Goal: Transaction & Acquisition: Purchase product/service

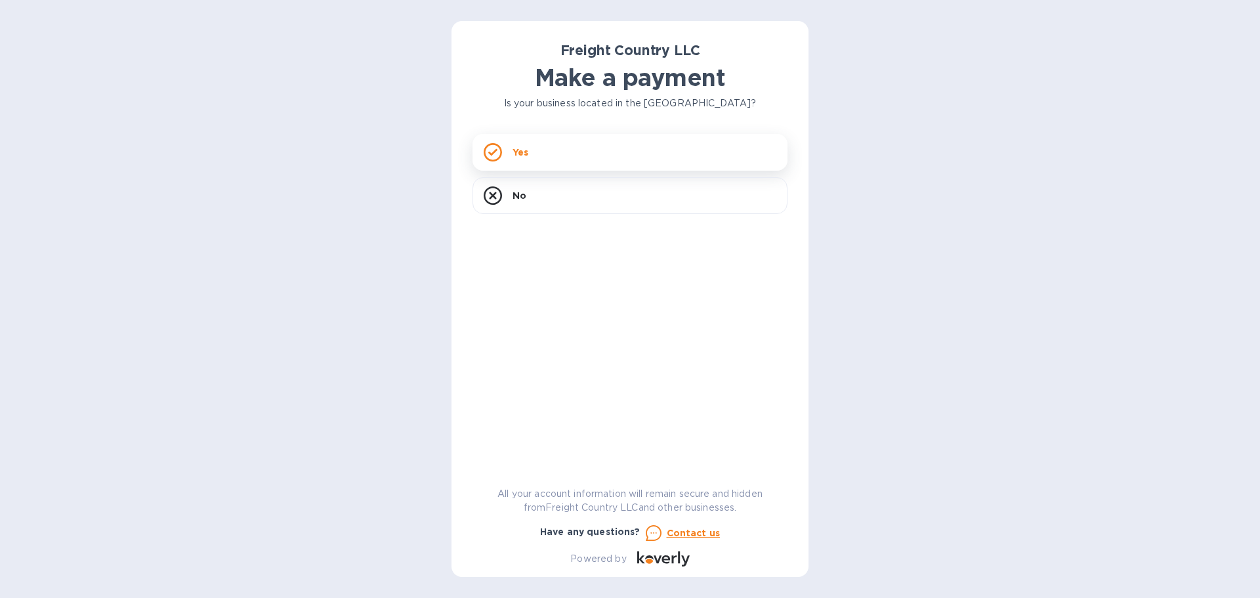
click at [632, 162] on div "Yes" at bounding box center [629, 152] width 315 height 37
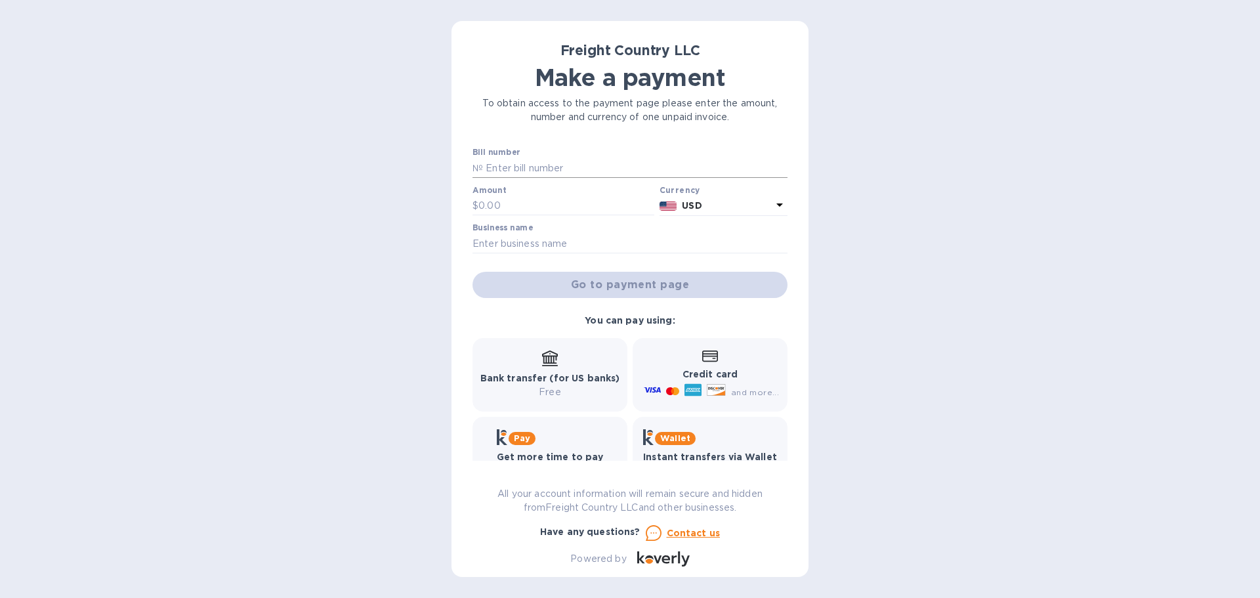
click at [550, 168] on input "text" at bounding box center [635, 168] width 304 height 20
paste input "2602"
type input "2602"
click at [509, 202] on input "text" at bounding box center [566, 206] width 176 height 20
type input "1,400"
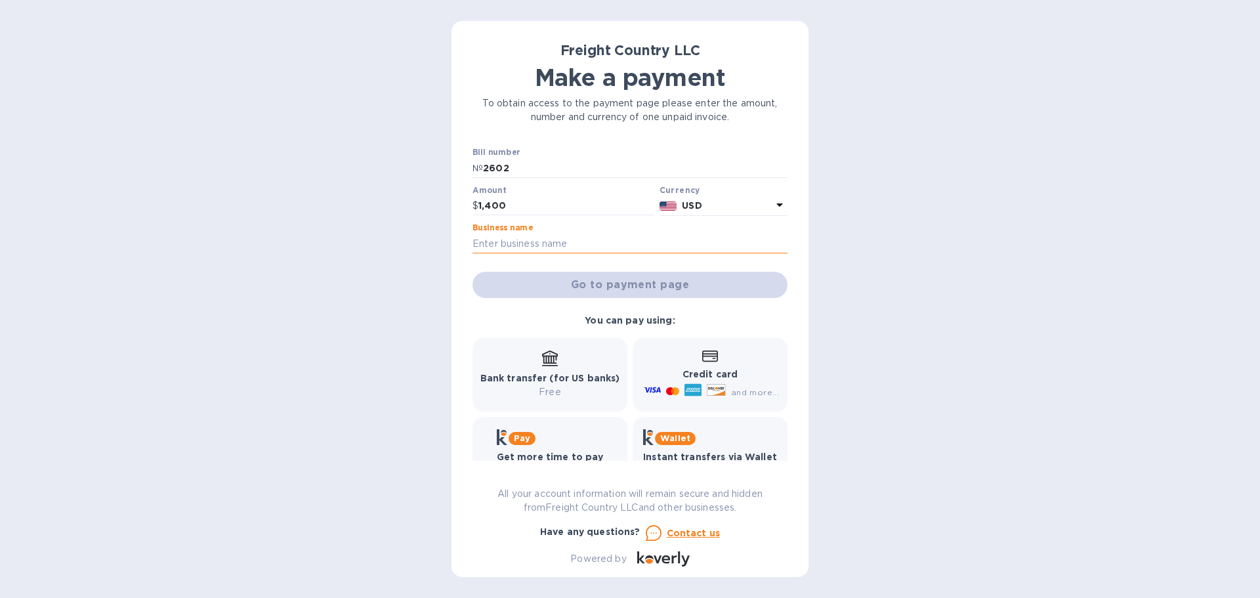
click at [519, 237] on input "text" at bounding box center [629, 244] width 315 height 20
type input "Stanly Tractor Company"
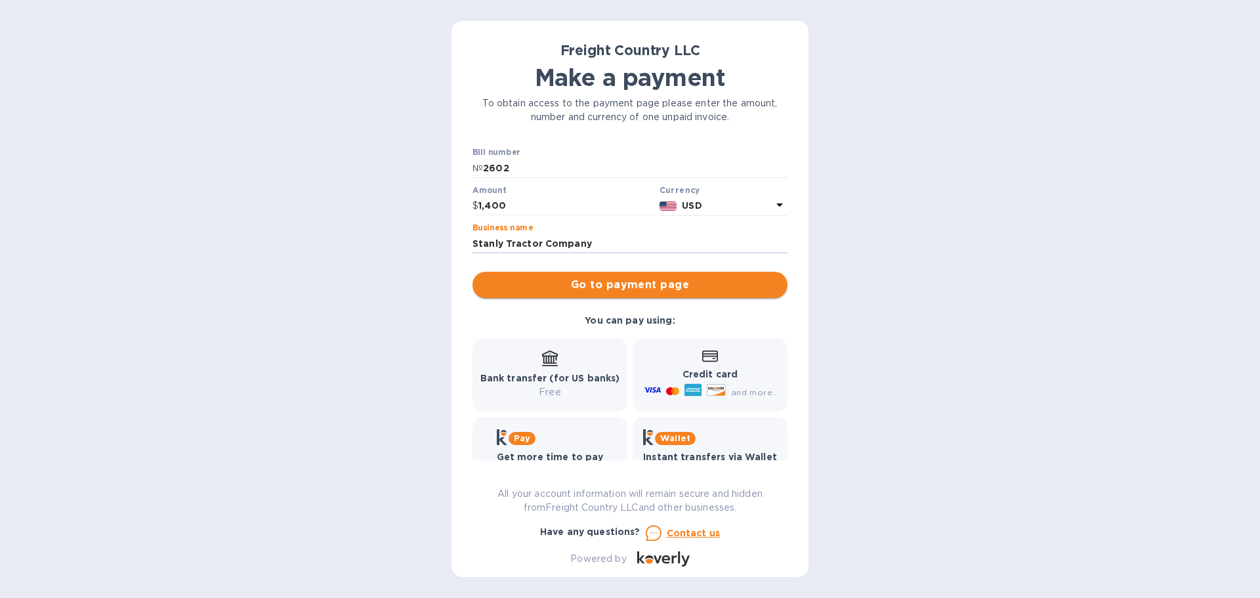
click at [544, 287] on span "Go to payment page" at bounding box center [630, 285] width 294 height 16
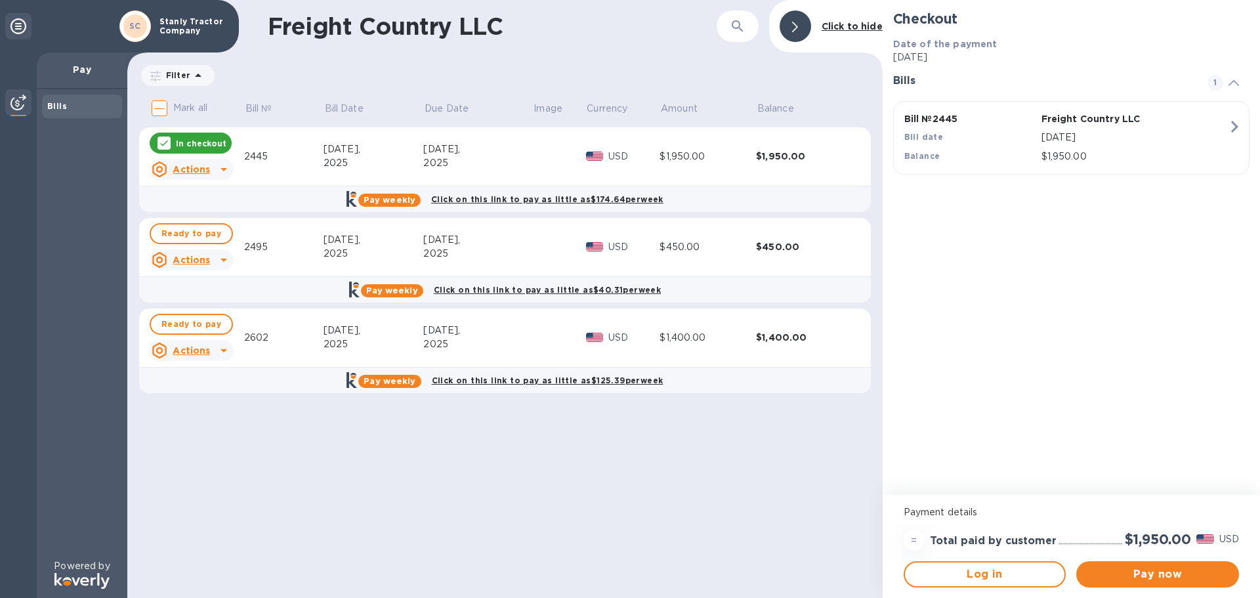
click at [157, 142] on div at bounding box center [163, 142] width 13 height 13
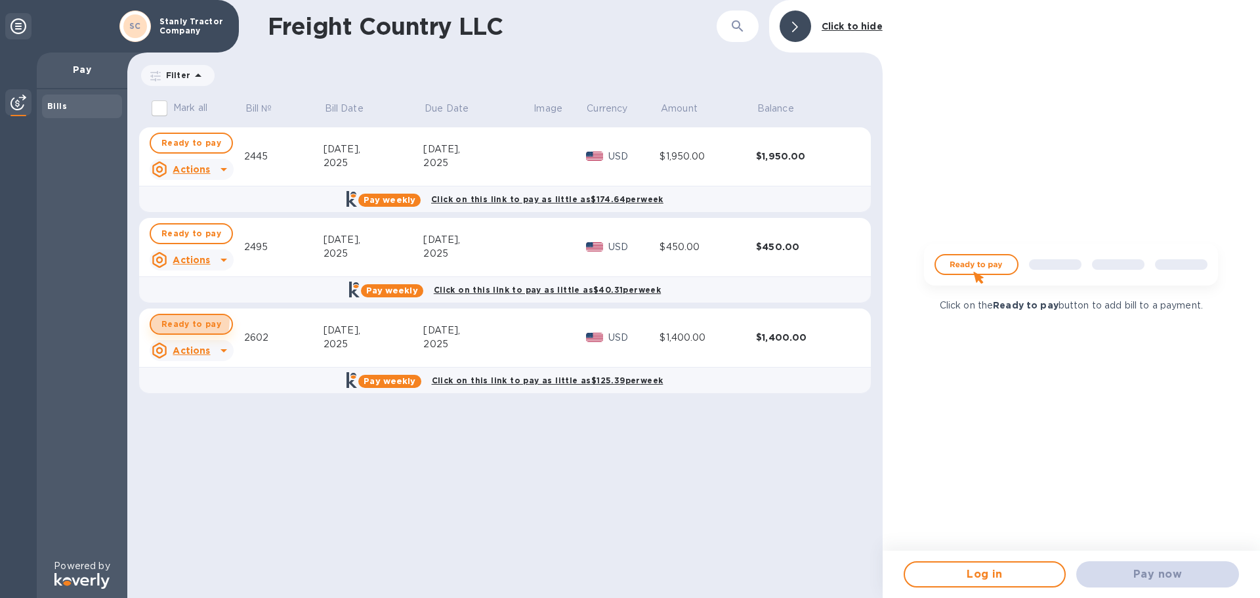
click at [160, 319] on button "Ready to pay" at bounding box center [191, 324] width 83 height 21
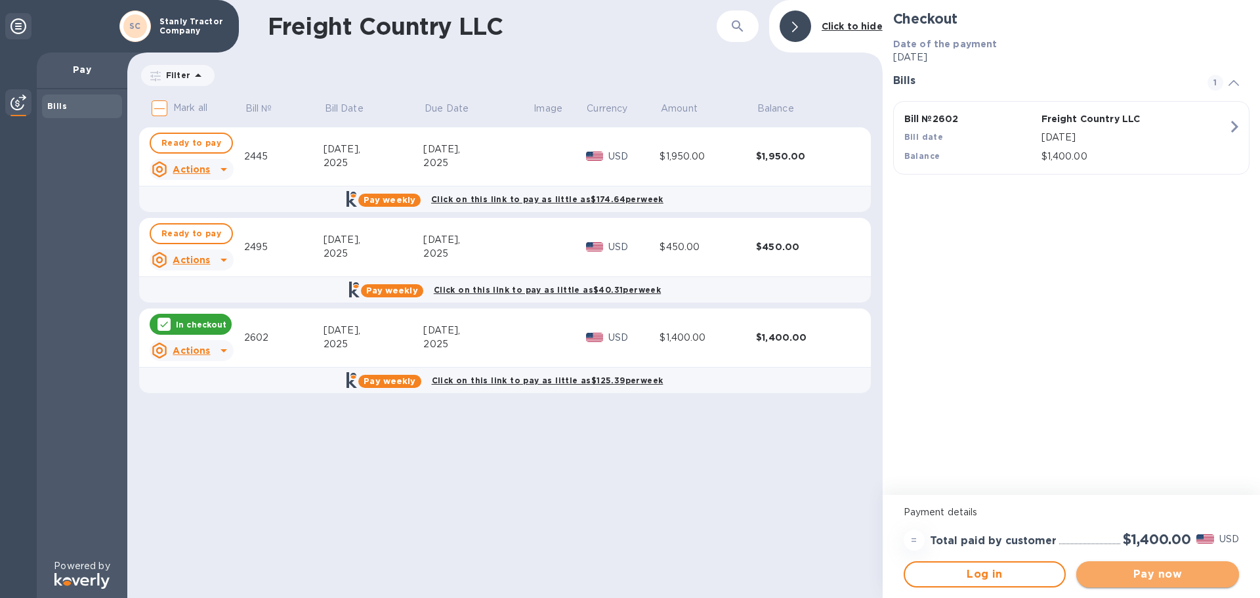
click at [1193, 576] on span "Pay now" at bounding box center [1157, 574] width 142 height 16
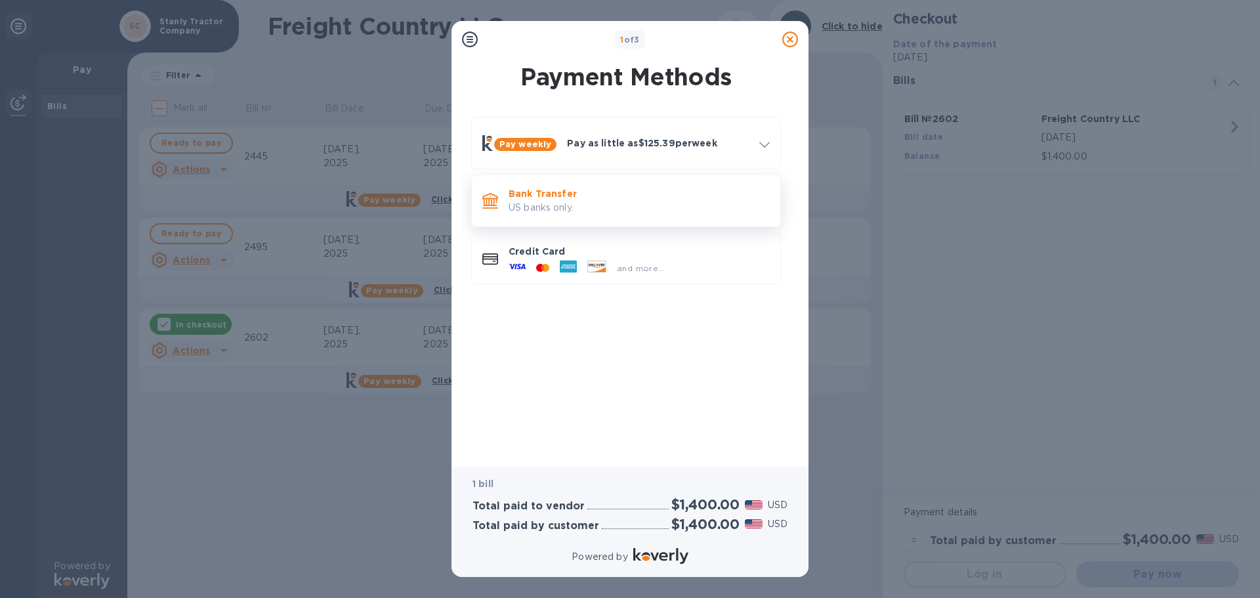
click at [636, 209] on p "US banks only." at bounding box center [638, 208] width 261 height 14
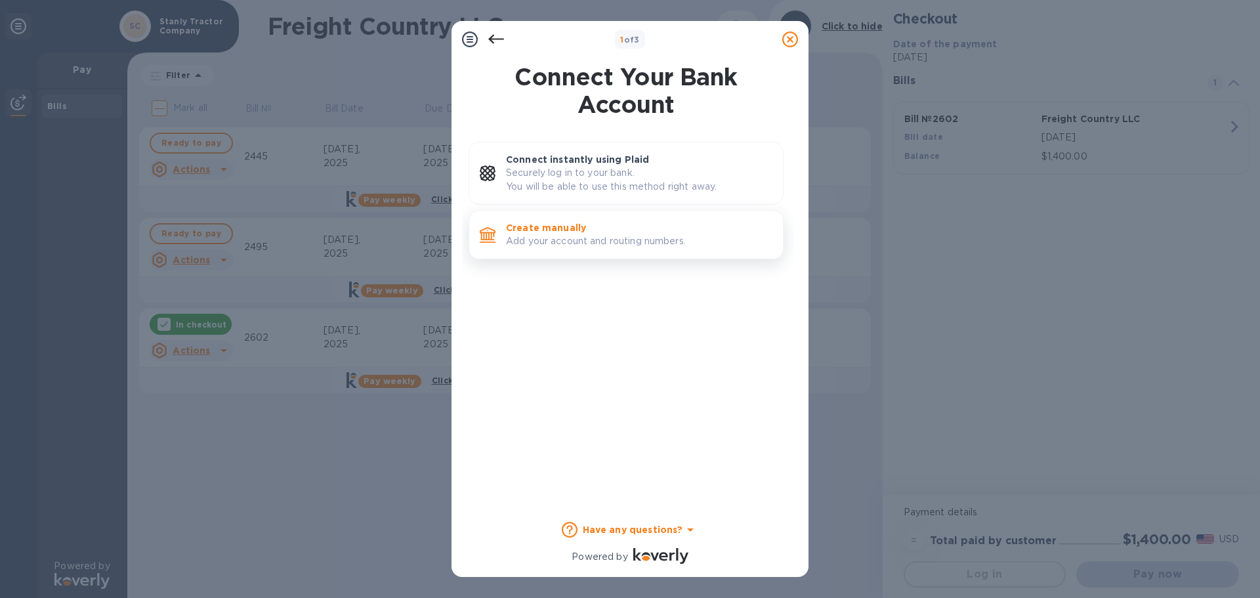
click at [635, 245] on p "Add your account and routing numbers." at bounding box center [639, 241] width 266 height 14
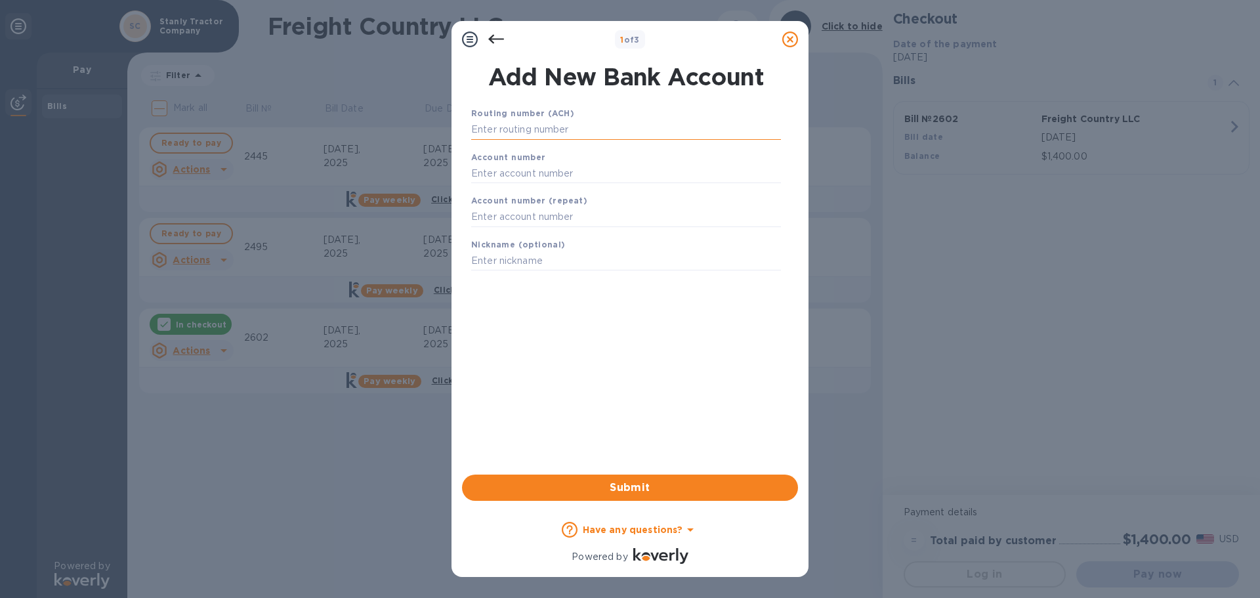
click at [585, 134] on input "text" at bounding box center [626, 130] width 310 height 20
type input "053111690"
type input "0100686627"
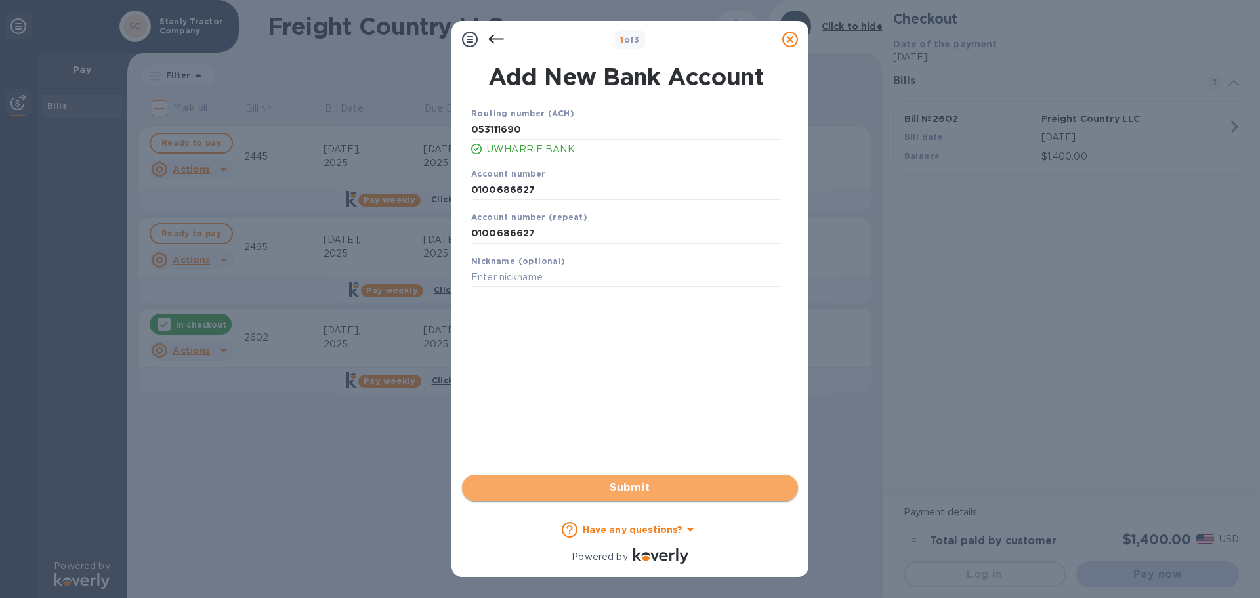
click at [607, 498] on button "Submit" at bounding box center [630, 487] width 336 height 26
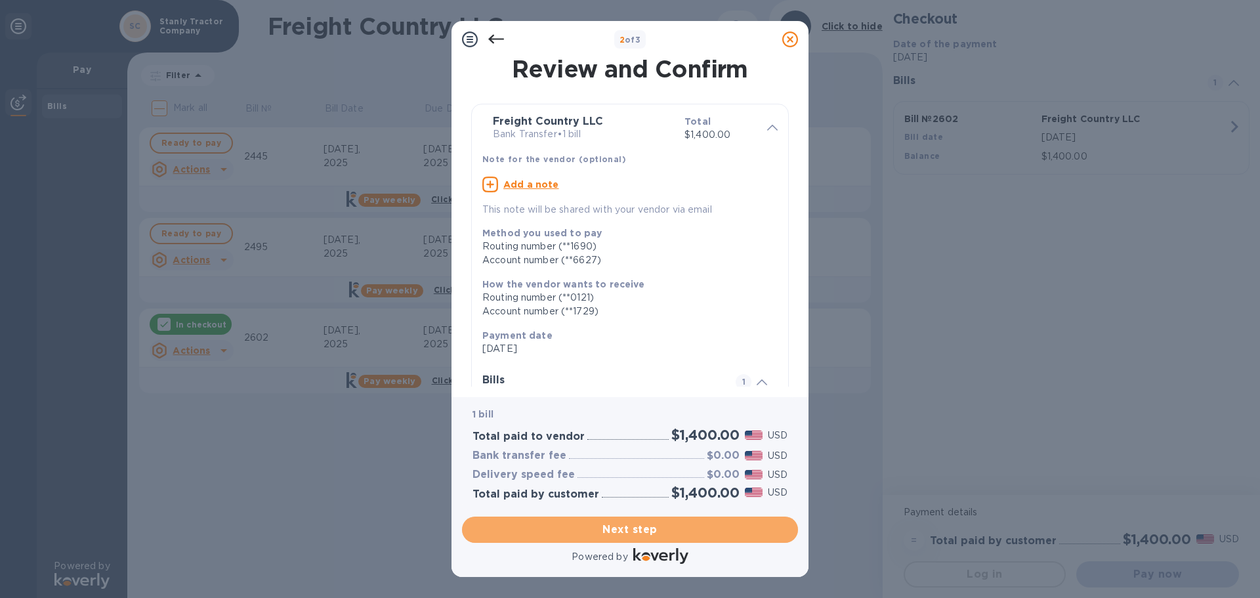
click at [620, 525] on span "Next step" at bounding box center [629, 530] width 315 height 16
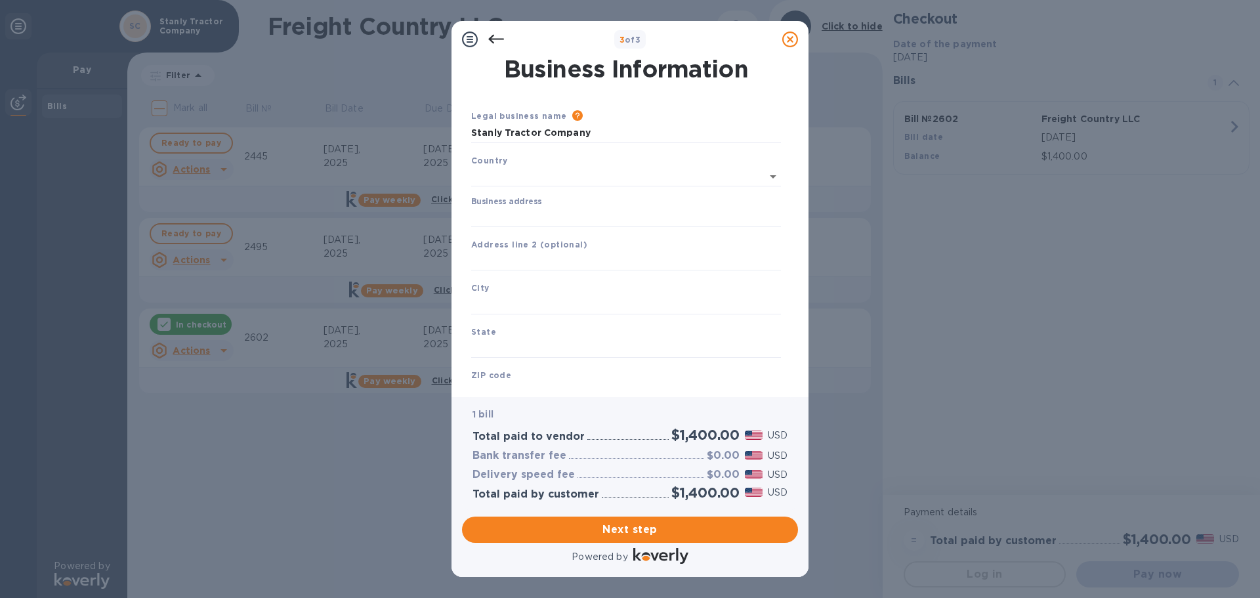
type input "[GEOGRAPHIC_DATA]"
click at [577, 217] on input "Business address" at bounding box center [626, 215] width 310 height 20
type input "[STREET_ADDRESS]"
click at [566, 304] on input "text" at bounding box center [626, 302] width 310 height 20
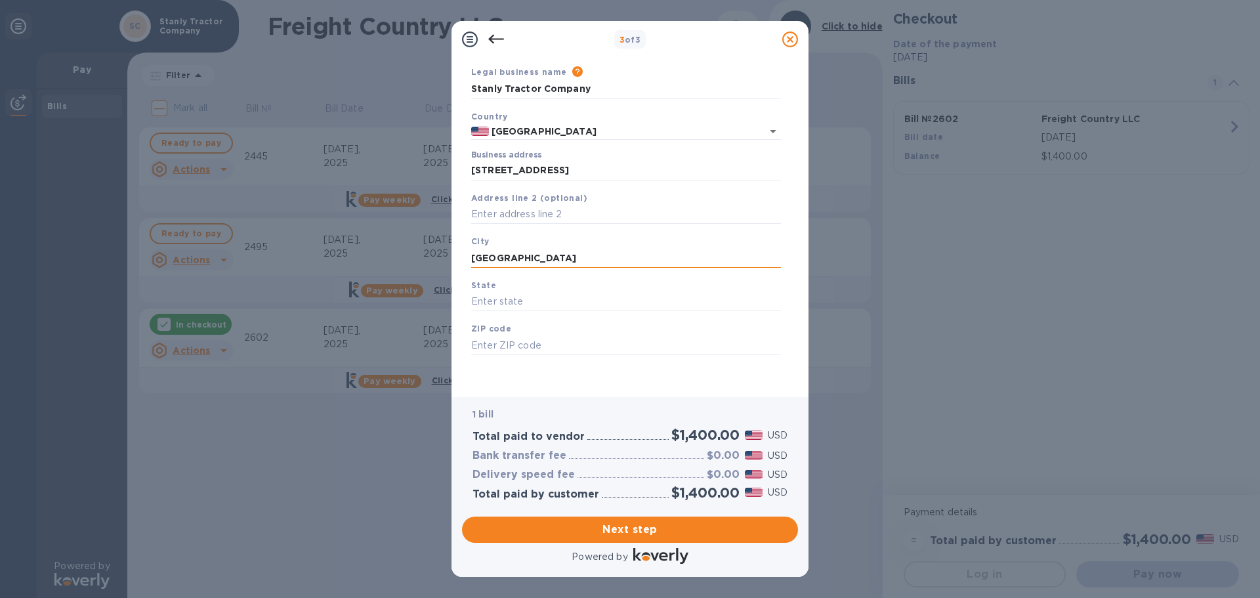
type input "[GEOGRAPHIC_DATA]"
type input "NC"
type input "28127"
click at [650, 523] on span "Next step" at bounding box center [629, 530] width 315 height 16
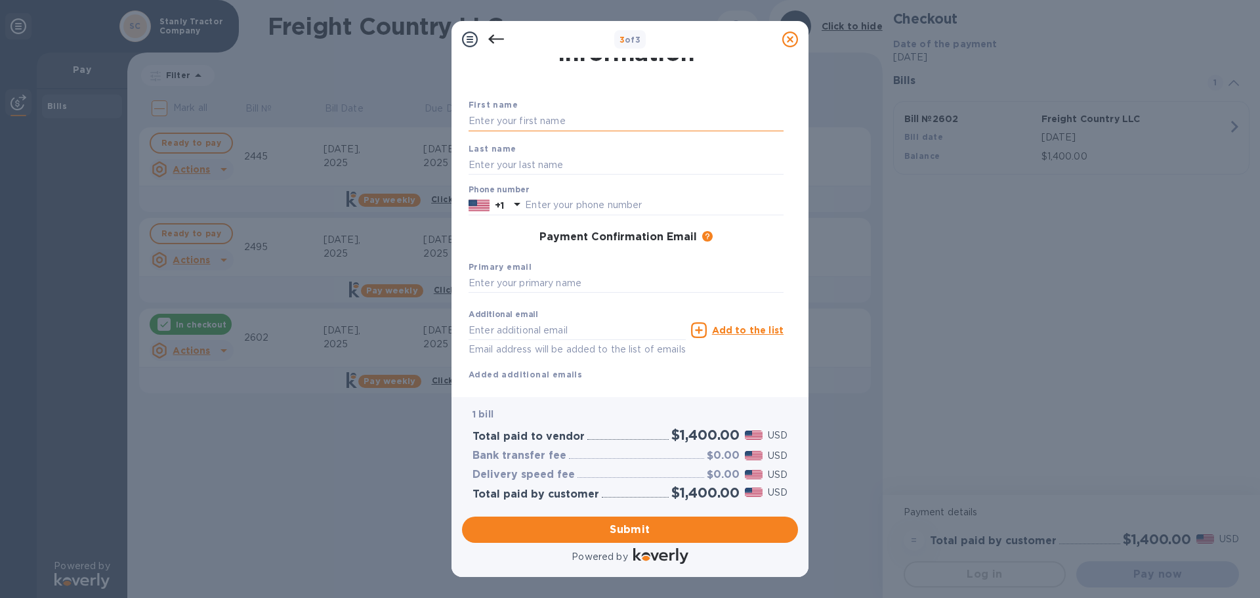
click at [564, 125] on input "text" at bounding box center [625, 122] width 315 height 20
type input "[PERSON_NAME]"
type input "7049831106"
type input "[PERSON_NAME][EMAIL_ADDRESS][DOMAIN_NAME]"
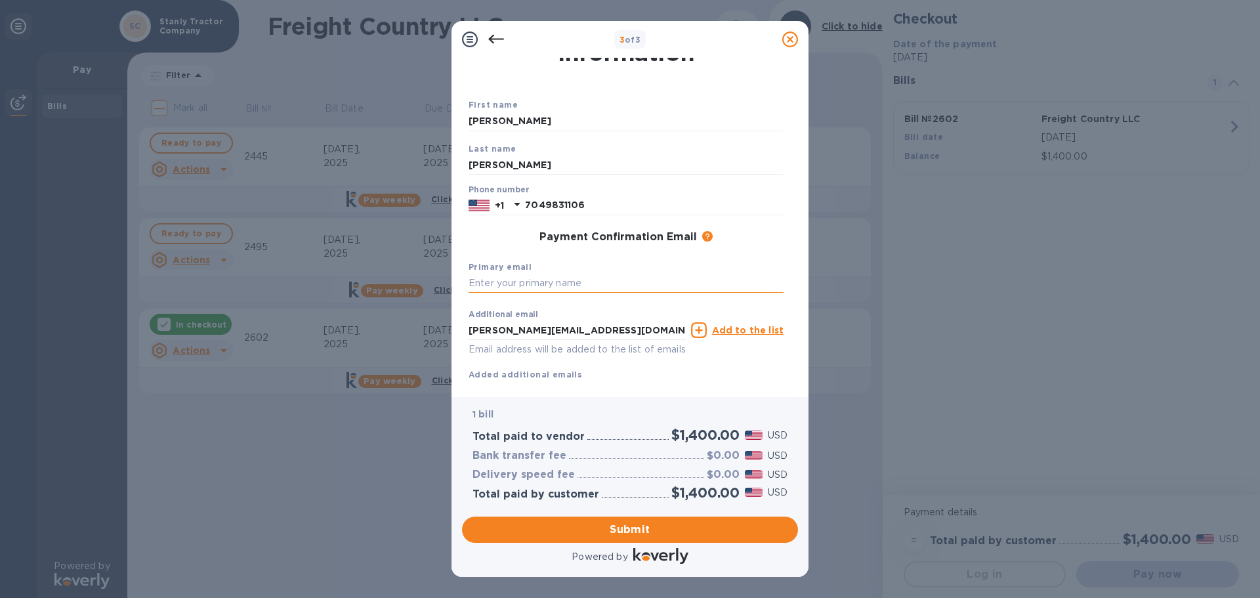
click at [590, 283] on input "text" at bounding box center [625, 284] width 315 height 20
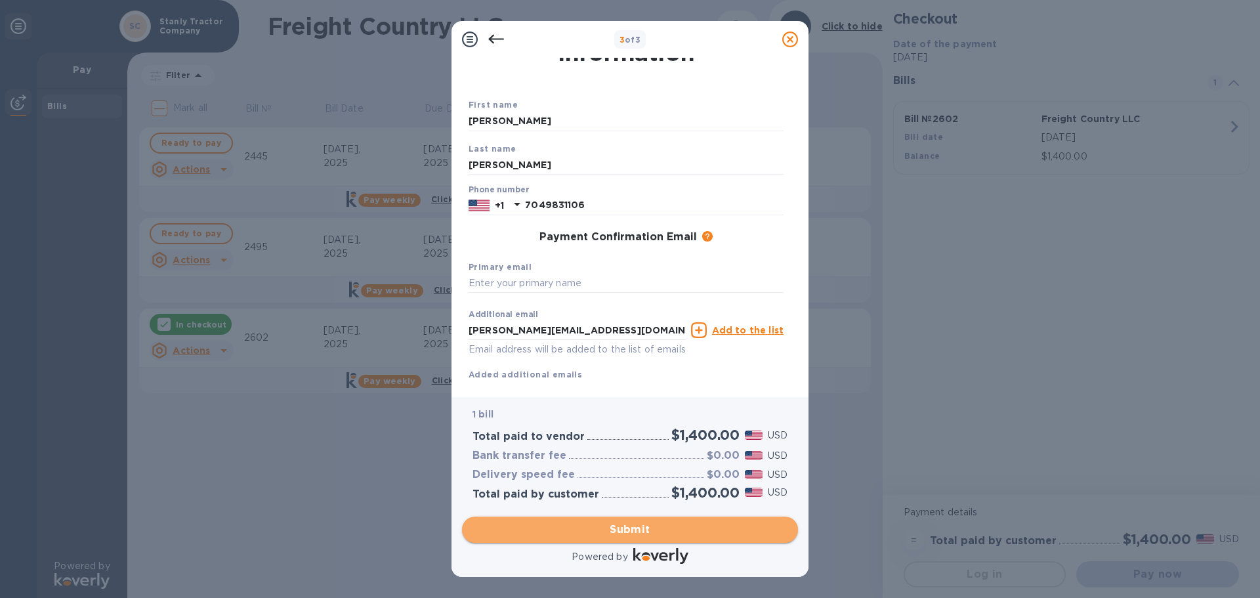
click at [638, 527] on span "Submit" at bounding box center [629, 530] width 315 height 16
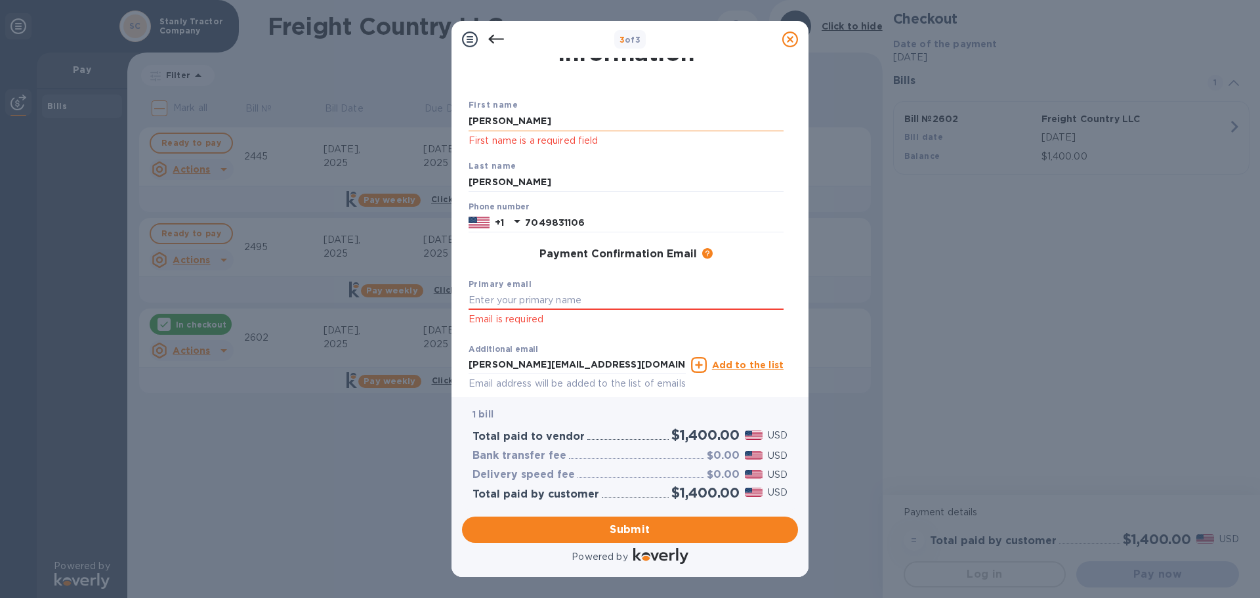
click at [554, 119] on input "[PERSON_NAME]" at bounding box center [625, 122] width 315 height 20
type input "T"
type input "[PERSON_NAME]"
click at [756, 165] on div "Last name [PERSON_NAME]" at bounding box center [625, 176] width 325 height 44
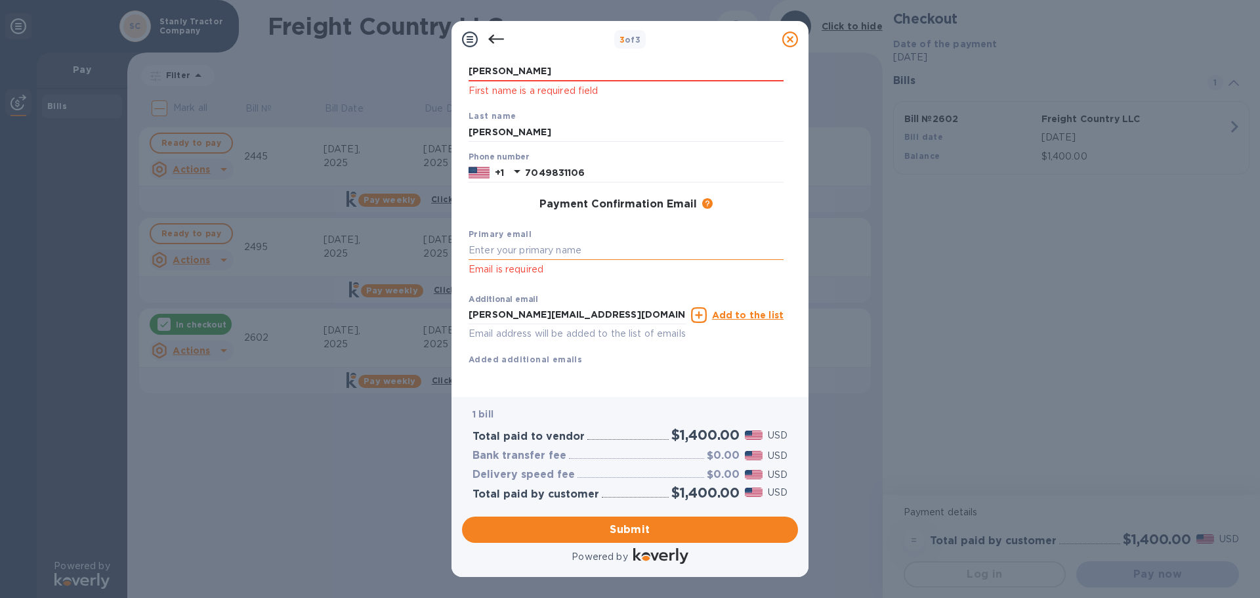
click at [610, 241] on input "text" at bounding box center [625, 251] width 315 height 20
type input "[PERSON_NAME][EMAIL_ADDRESS][DOMAIN_NAME]"
click at [724, 222] on div "Primary email [PERSON_NAME][EMAIL_ADDRESS][DOMAIN_NAME] Email is required" at bounding box center [625, 252] width 325 height 61
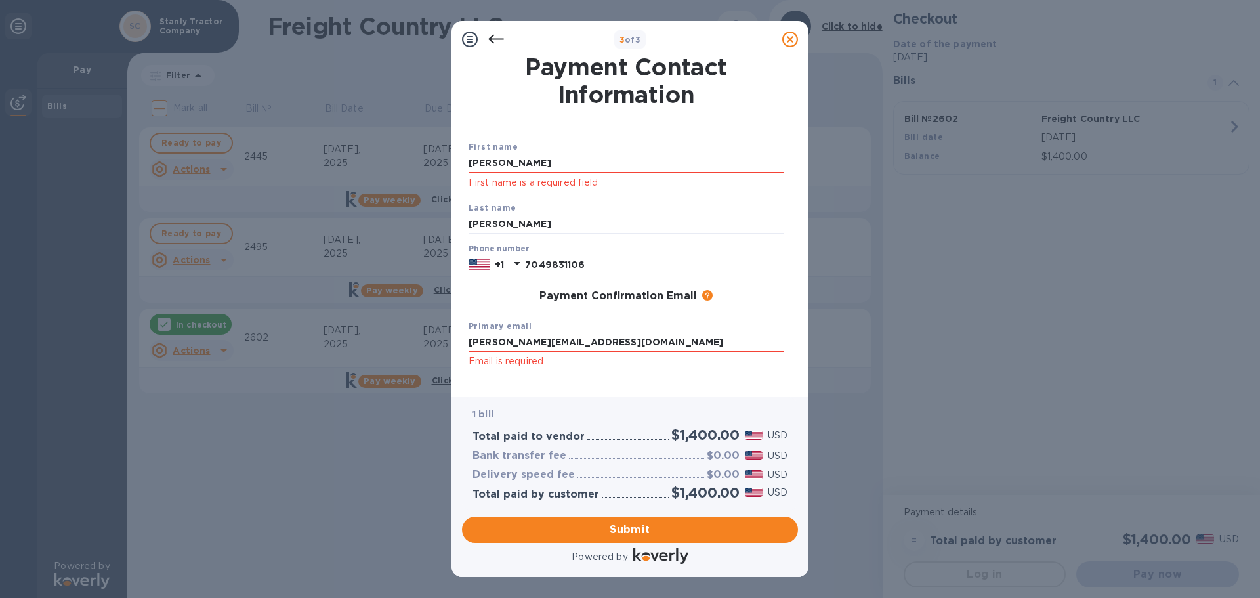
scroll to position [0, 0]
click p "First name is a required field"
click at [682, 165] on input "[PERSON_NAME]" at bounding box center [625, 165] width 315 height 20
click at [688, 197] on div "Last name [PERSON_NAME]" at bounding box center [625, 219] width 325 height 44
click at [697, 222] on input "[PERSON_NAME]" at bounding box center [625, 226] width 315 height 20
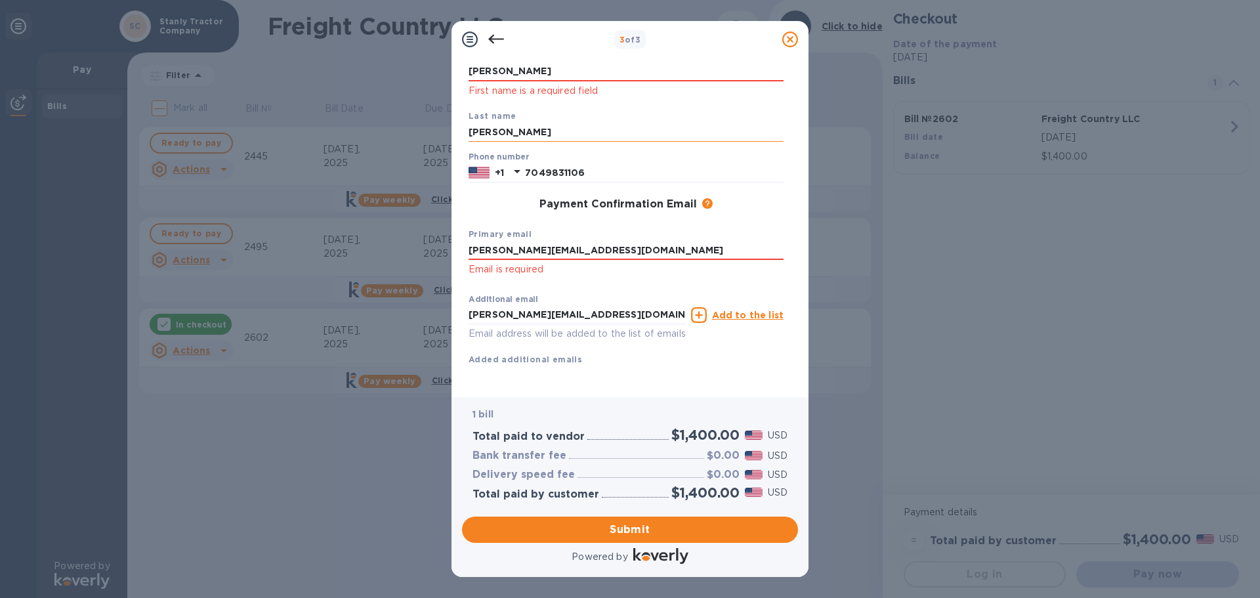
scroll to position [110, 0]
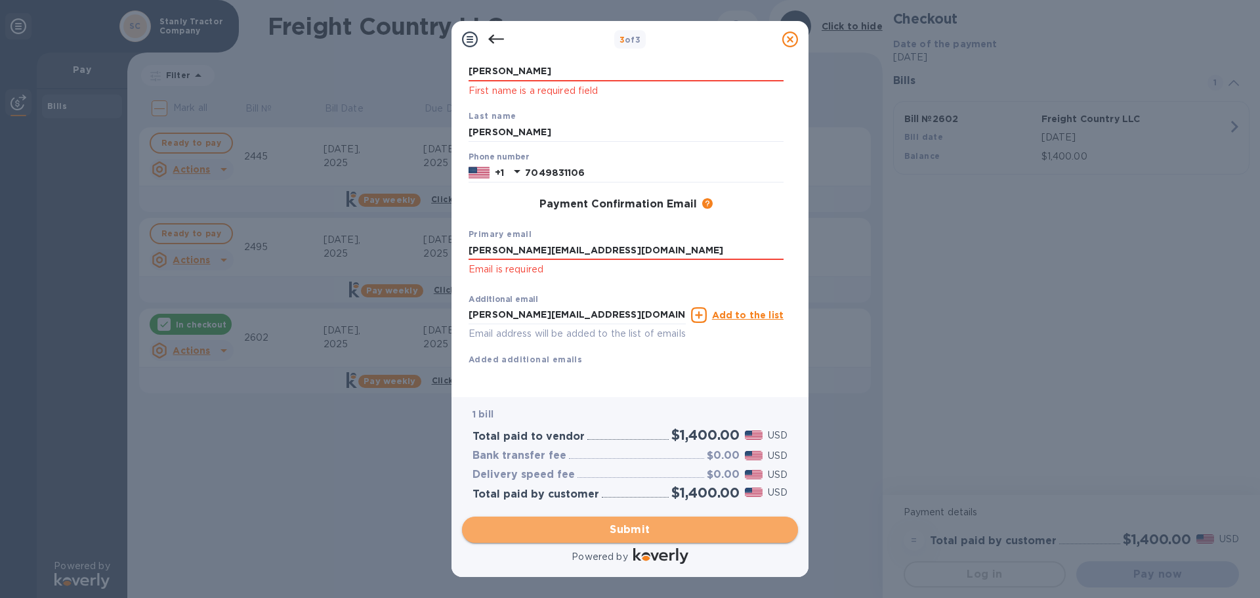
click at [676, 535] on span "Submit" at bounding box center [629, 530] width 315 height 16
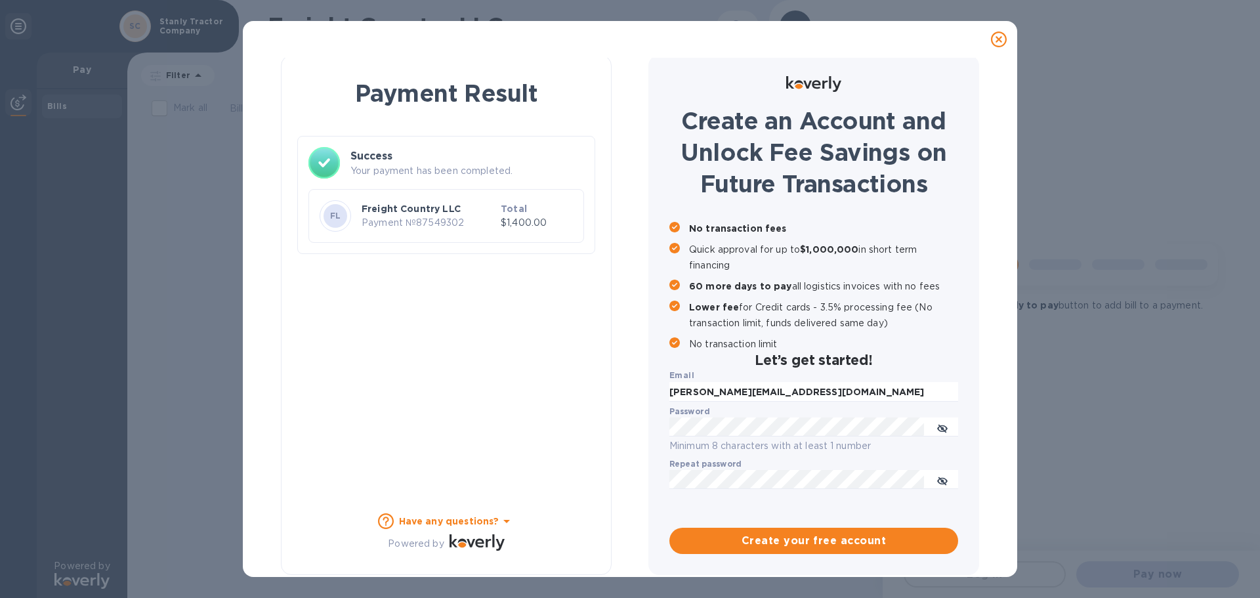
scroll to position [6, 0]
